Goal: Information Seeking & Learning: Learn about a topic

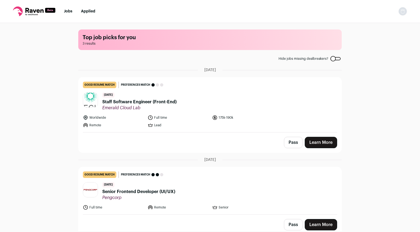
click at [324, 145] on link "Learn More" at bounding box center [321, 142] width 32 height 11
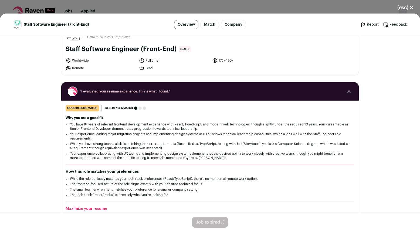
scroll to position [22, 0]
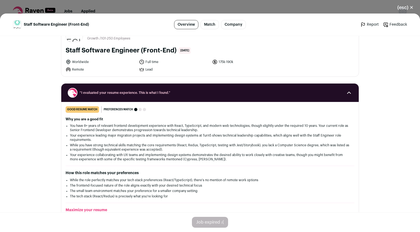
click at [412, 6] on button "(esc) ✕" at bounding box center [405, 8] width 29 height 12
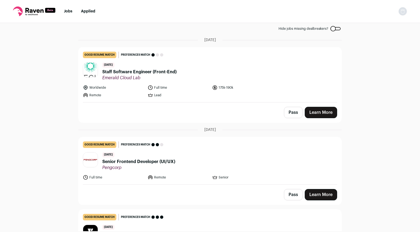
scroll to position [32, 0]
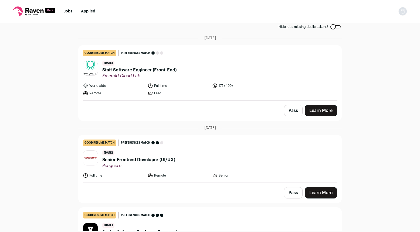
click at [159, 158] on span "Senior Frontend Developer (UI/UX)" at bounding box center [138, 159] width 73 height 6
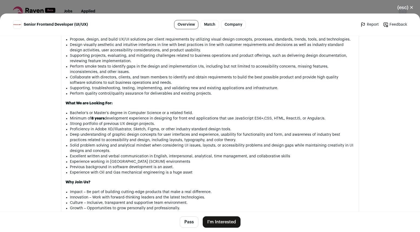
scroll to position [366, 0]
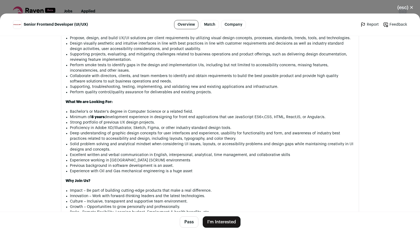
click at [413, 5] on button "(esc) ✕" at bounding box center [405, 8] width 29 height 12
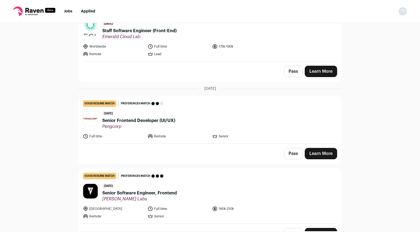
scroll to position [84, 0]
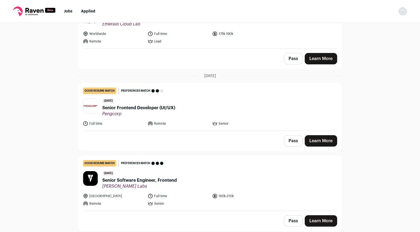
click at [167, 181] on span "Senior Software Engineer, Frontend" at bounding box center [139, 180] width 75 height 6
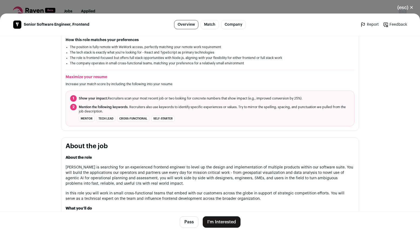
scroll to position [144, 0]
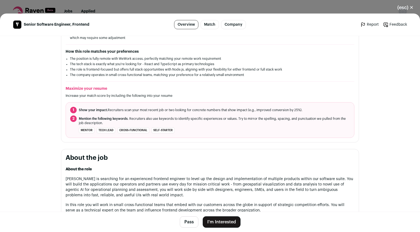
click at [411, 9] on button "(esc) ✕" at bounding box center [405, 8] width 29 height 12
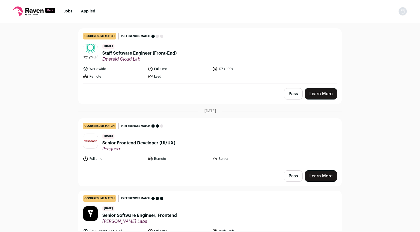
scroll to position [84, 0]
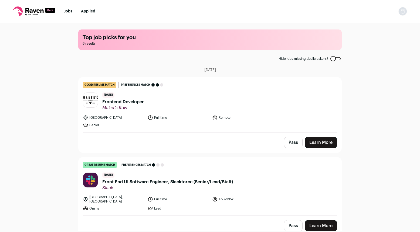
click at [140, 100] on span "Frontend Developer" at bounding box center [123, 102] width 42 height 6
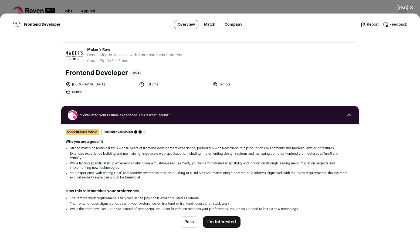
click at [411, 5] on button "(esc) ✕" at bounding box center [405, 8] width 29 height 12
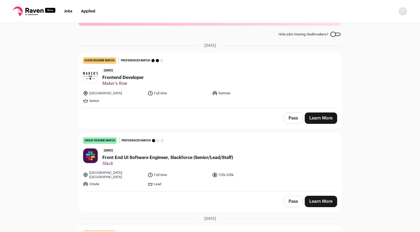
scroll to position [38, 0]
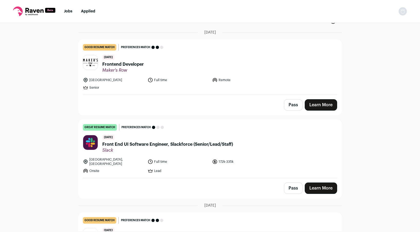
click at [181, 144] on span "Front End UI Software Engineer, Slackforce (Senior/Lead/Staff)" at bounding box center [167, 144] width 131 height 6
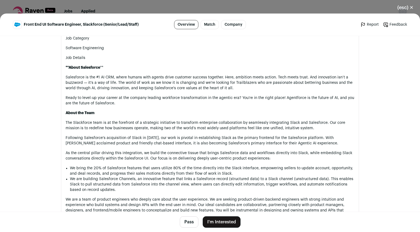
scroll to position [309, 0]
click at [162, 86] on p "Salesforce is the #1 AI CRM, where humans with agents drive customer success to…" at bounding box center [210, 82] width 289 height 16
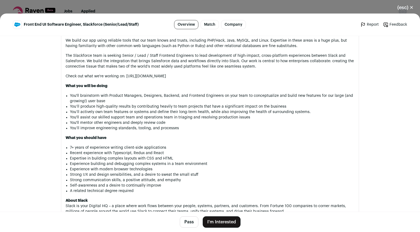
scroll to position [499, 0]
drag, startPoint x: 207, startPoint y: 160, endPoint x: 71, endPoint y: 159, distance: 135.8
click at [71, 160] on li "Experience building and debugging complex systems in a team environment" at bounding box center [212, 162] width 285 height 5
copy li "Experience building and debugging complex systems in a team environment"
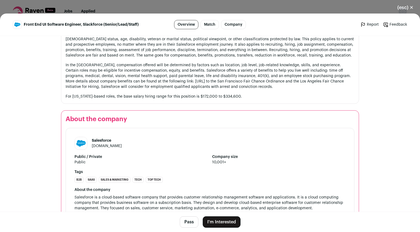
scroll to position [855, 0]
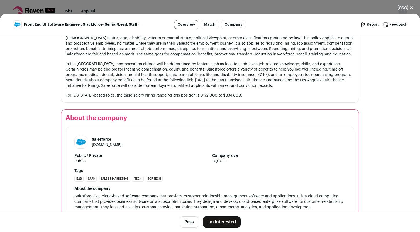
click at [411, 7] on button "(esc) ✕" at bounding box center [405, 8] width 29 height 12
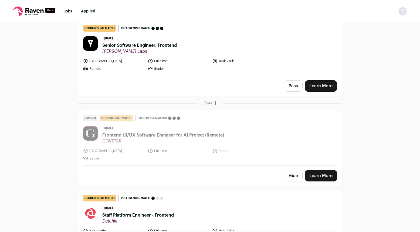
scroll to position [333, 0]
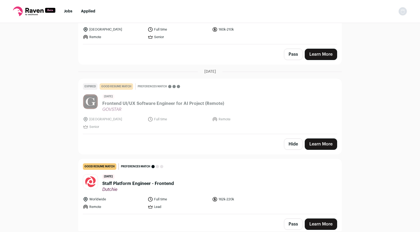
click at [164, 180] on span "Staff Platform Engineer - Frontend" at bounding box center [138, 183] width 72 height 6
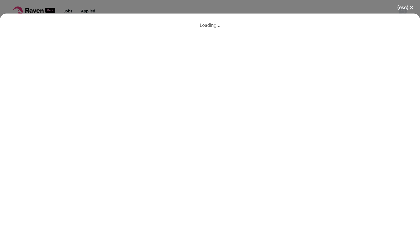
click at [402, 9] on button "(esc) ✕" at bounding box center [405, 8] width 29 height 12
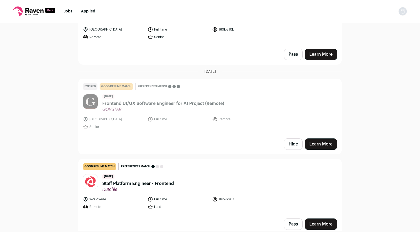
click at [319, 222] on link "Learn More" at bounding box center [321, 223] width 32 height 11
